Goal: Task Accomplishment & Management: Manage account settings

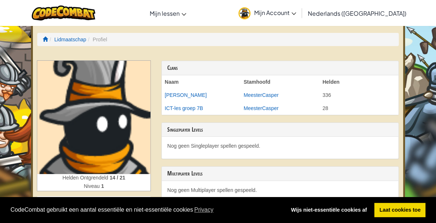
click at [250, 13] on img at bounding box center [244, 13] width 12 height 12
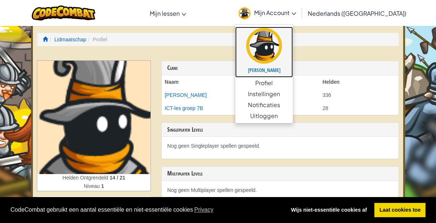
click at [282, 40] on img at bounding box center [264, 46] width 36 height 36
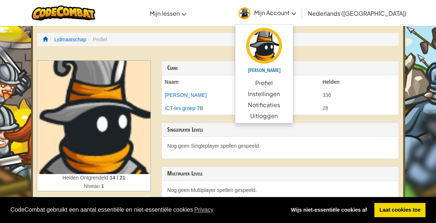
click at [250, 14] on img at bounding box center [244, 13] width 12 height 12
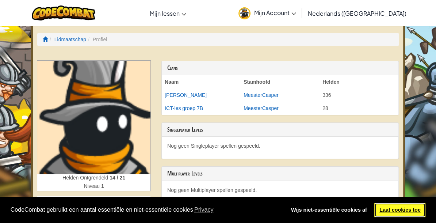
click at [413, 209] on link "Laat cookies toe" at bounding box center [399, 209] width 51 height 15
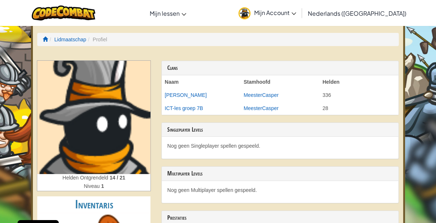
click at [99, 143] on img at bounding box center [93, 117] width 113 height 113
click at [285, 12] on span "Mijn Account" at bounding box center [275, 13] width 42 height 8
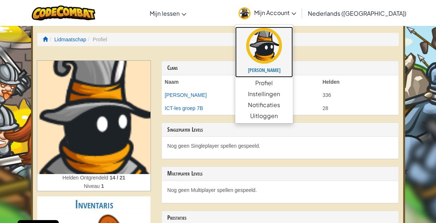
click at [282, 47] on img at bounding box center [264, 46] width 36 height 36
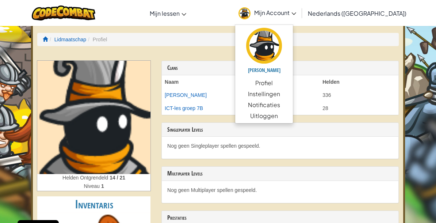
click at [250, 13] on img at bounding box center [244, 13] width 12 height 12
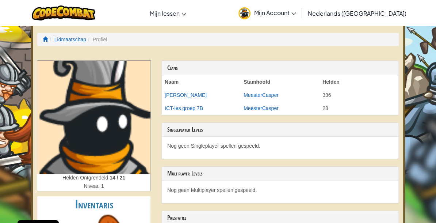
click at [250, 9] on img at bounding box center [244, 13] width 12 height 12
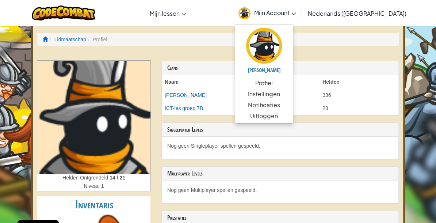
click at [282, 22] on link "Mijn Account" at bounding box center [267, 12] width 65 height 23
